Goal: Find specific page/section: Find specific page/section

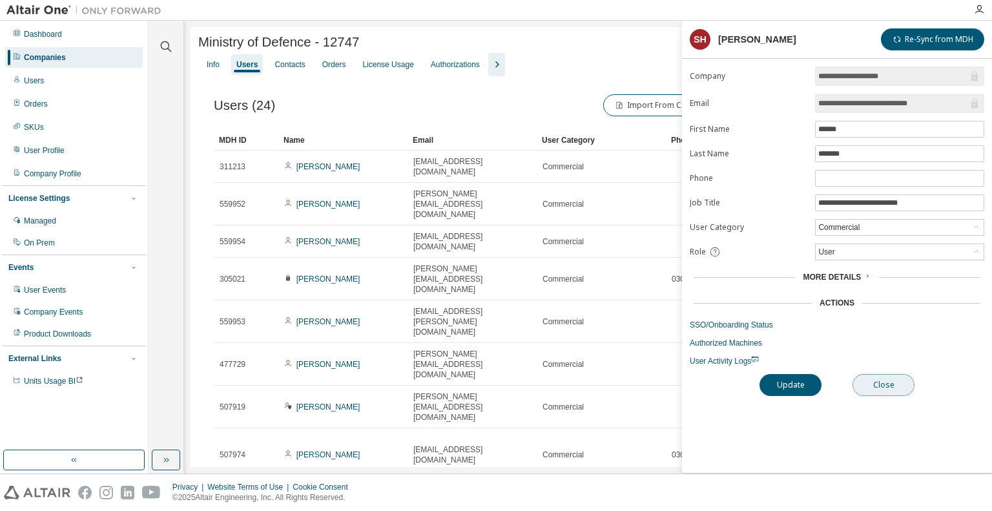
click at [872, 380] on button "Close" at bounding box center [884, 385] width 62 height 22
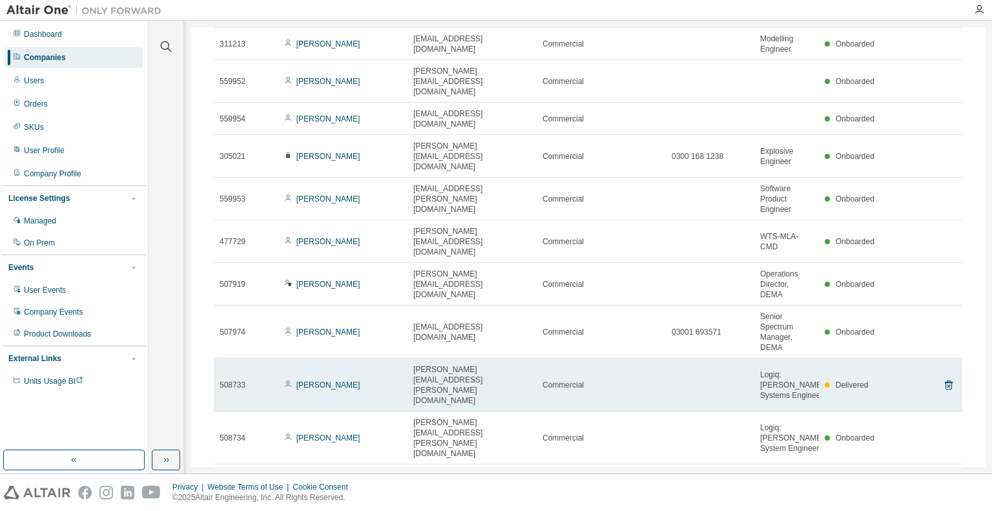
scroll to position [128, 0]
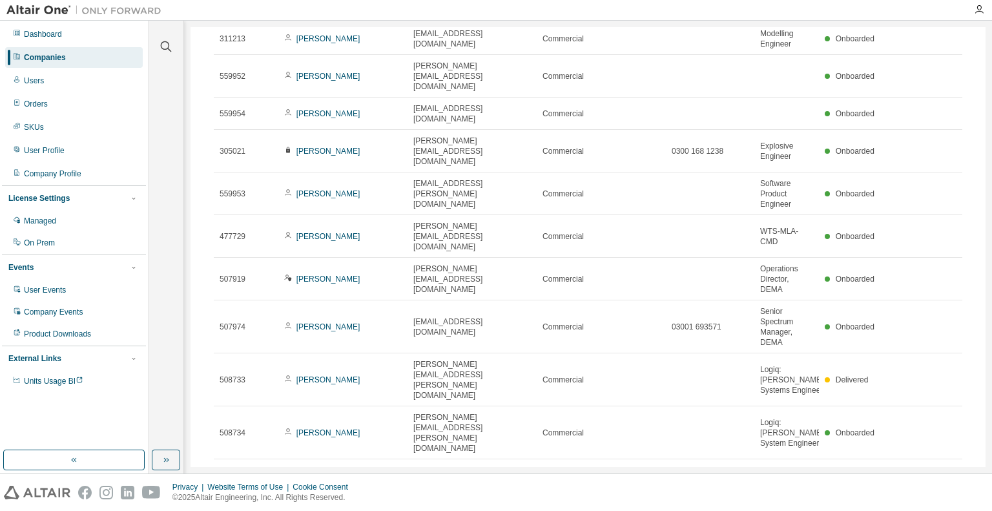
click at [945, 467] on icon "button" at bounding box center [949, 475] width 16 height 16
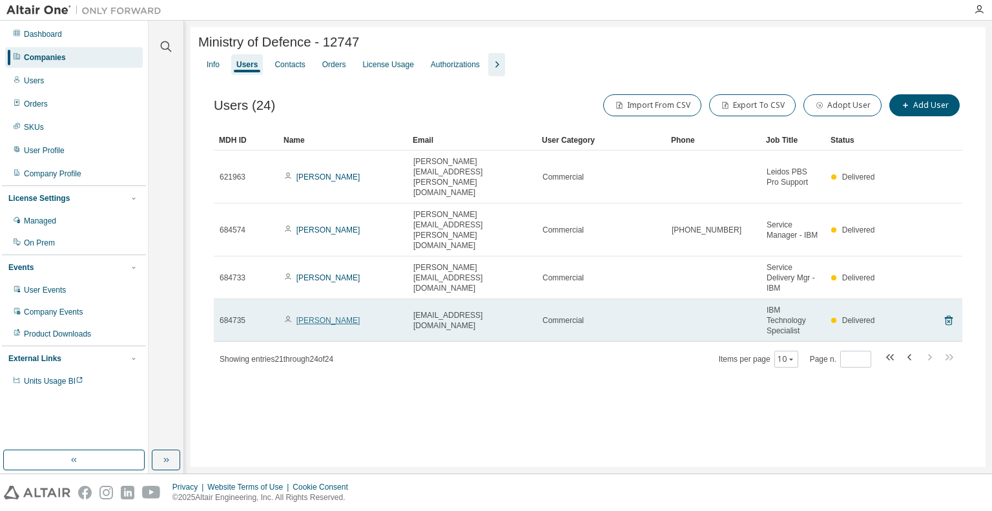
click at [323, 316] on link "[PERSON_NAME]" at bounding box center [328, 320] width 64 height 9
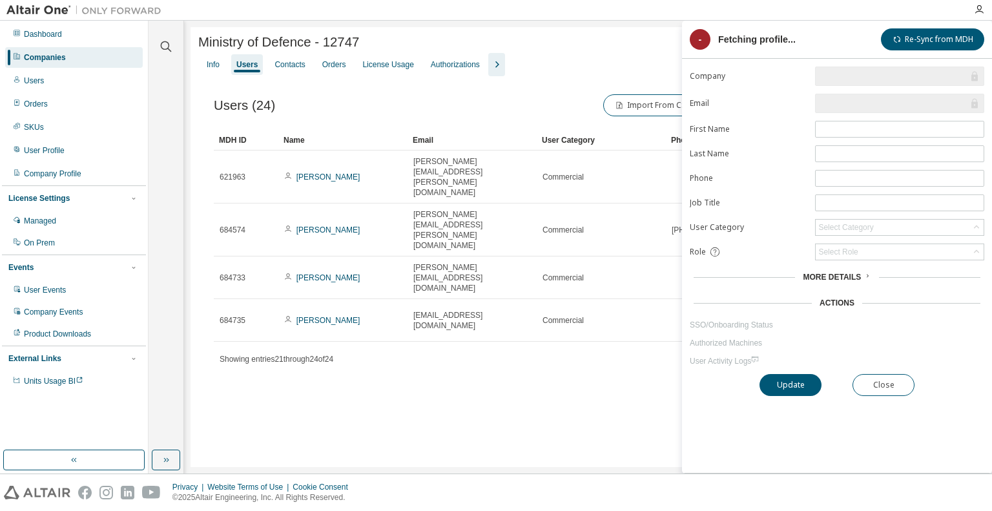
type input "*"
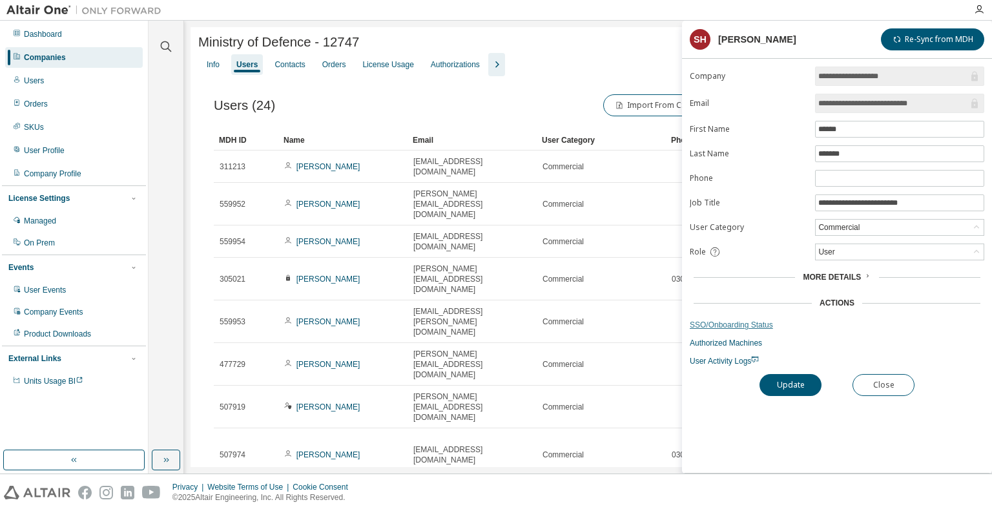
click at [720, 320] on link "SSO/Onboarding Status" at bounding box center [837, 325] width 295 height 10
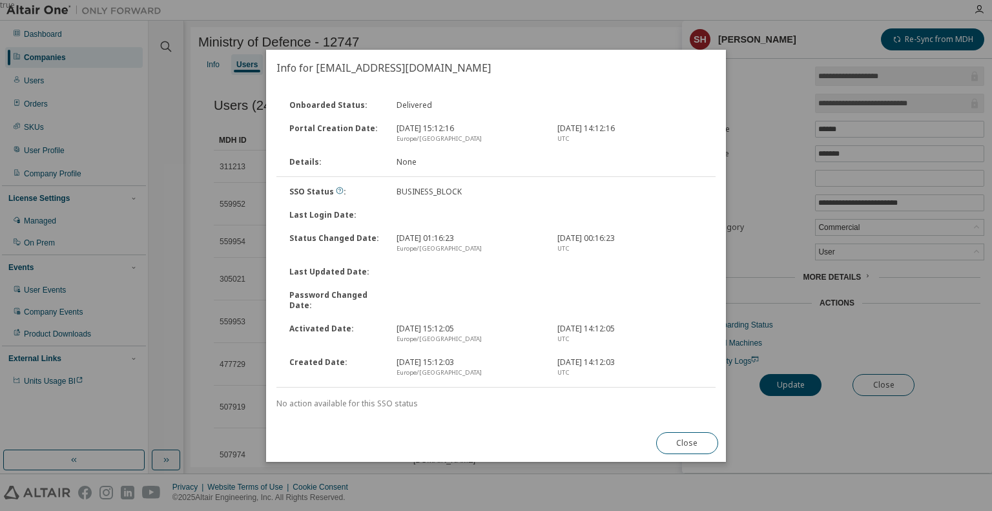
click at [681, 441] on button "Close" at bounding box center [687, 443] width 62 height 22
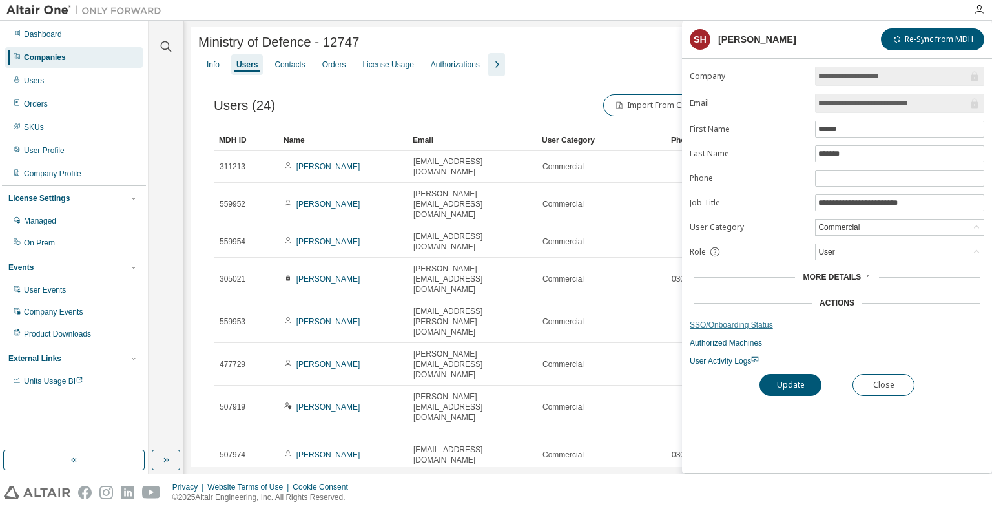
click at [716, 320] on link "SSO/Onboarding Status" at bounding box center [837, 325] width 295 height 10
